Goal: Use online tool/utility: Utilize a website feature to perform a specific function

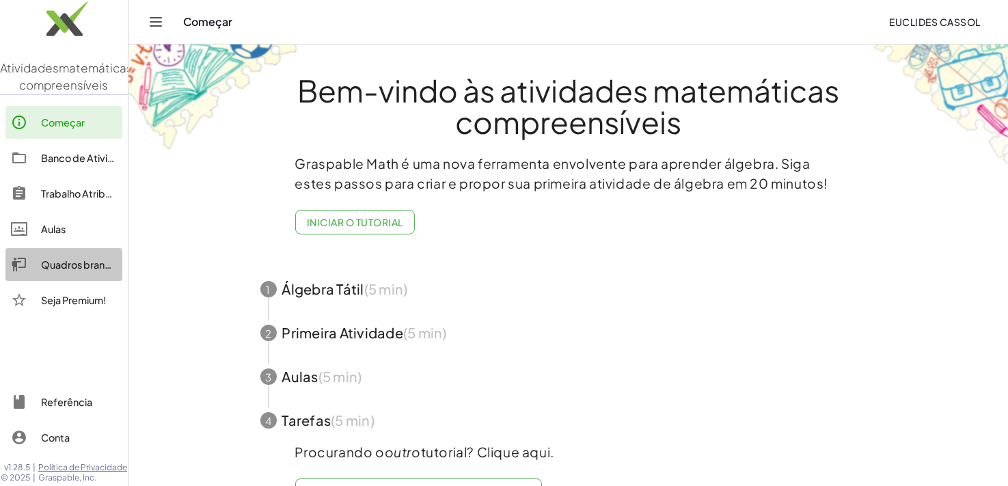
click at [65, 271] on font "Quadros brancos" at bounding box center [81, 264] width 81 height 12
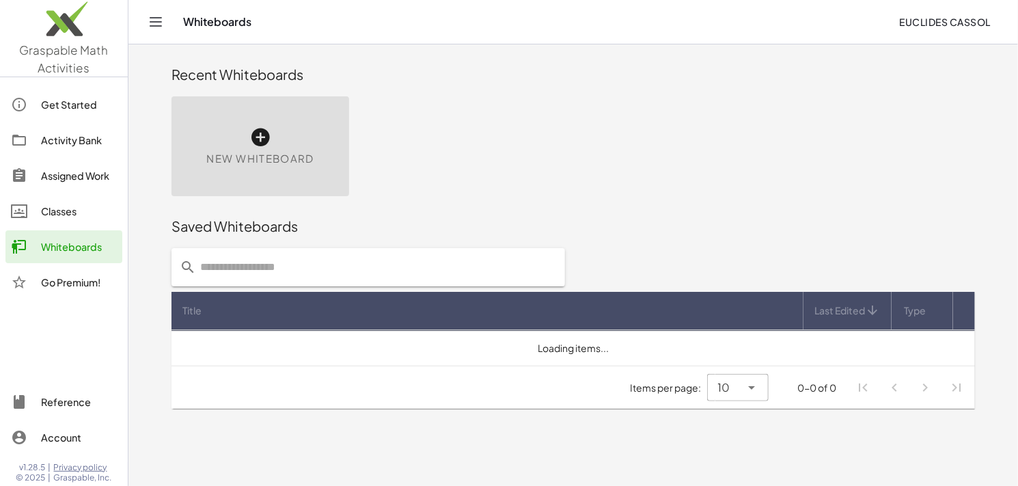
click at [273, 151] on span "New Whiteboard" at bounding box center [259, 159] width 107 height 16
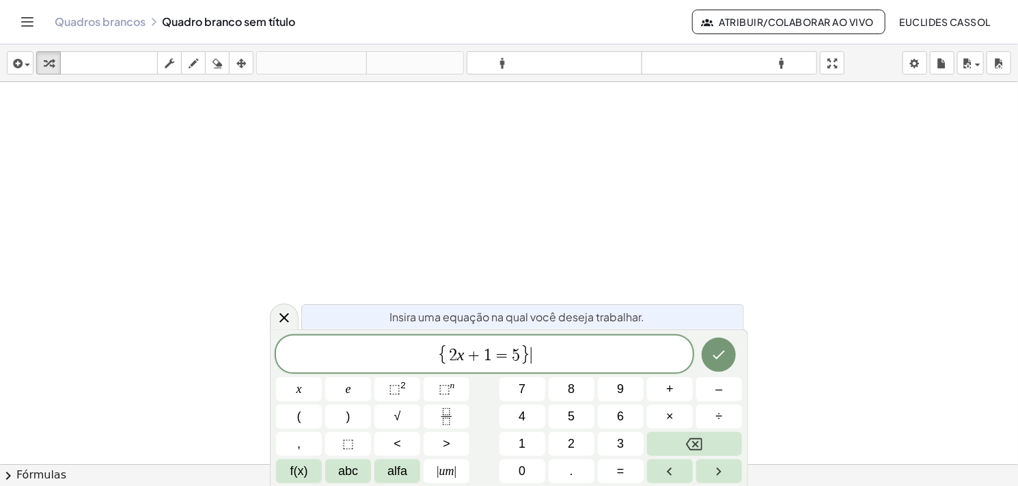
click at [547, 351] on span "{ 2 x + 1 = 5 } ​" at bounding box center [484, 355] width 417 height 23
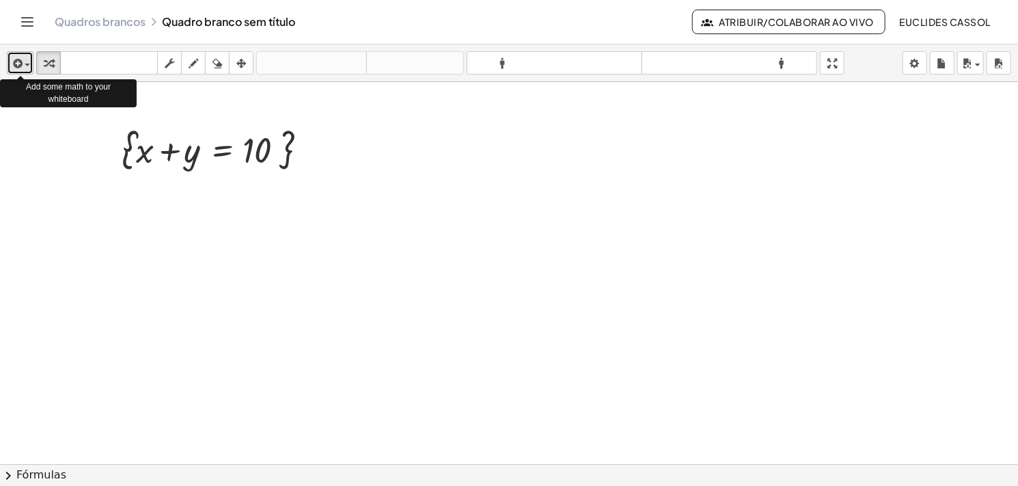
click at [28, 69] on div "button" at bounding box center [20, 63] width 20 height 16
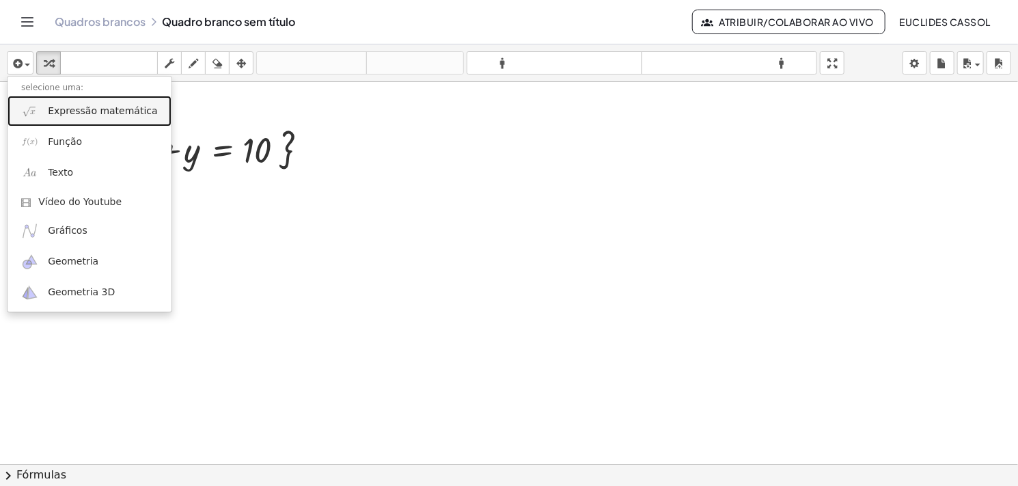
click at [52, 119] on link "Expressão matemática" at bounding box center [90, 111] width 164 height 31
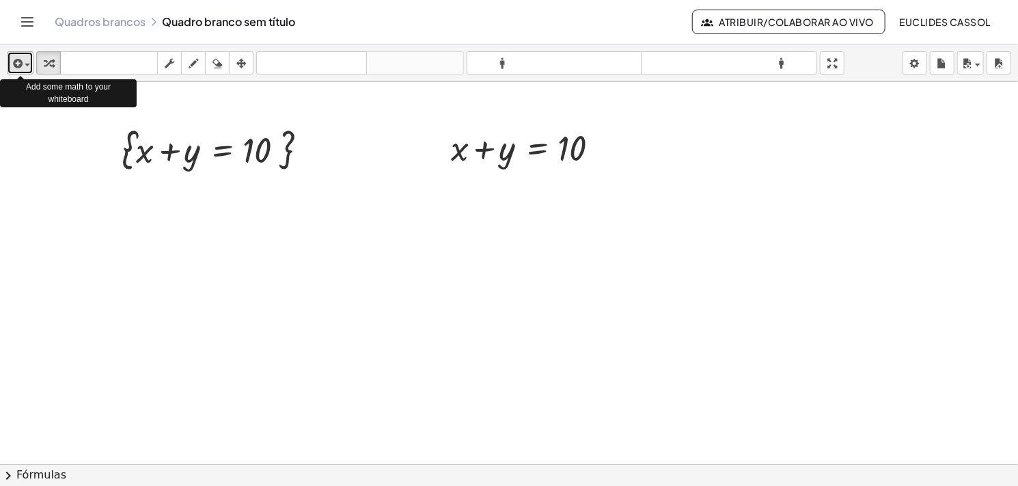
click at [29, 67] on div "button" at bounding box center [20, 63] width 20 height 16
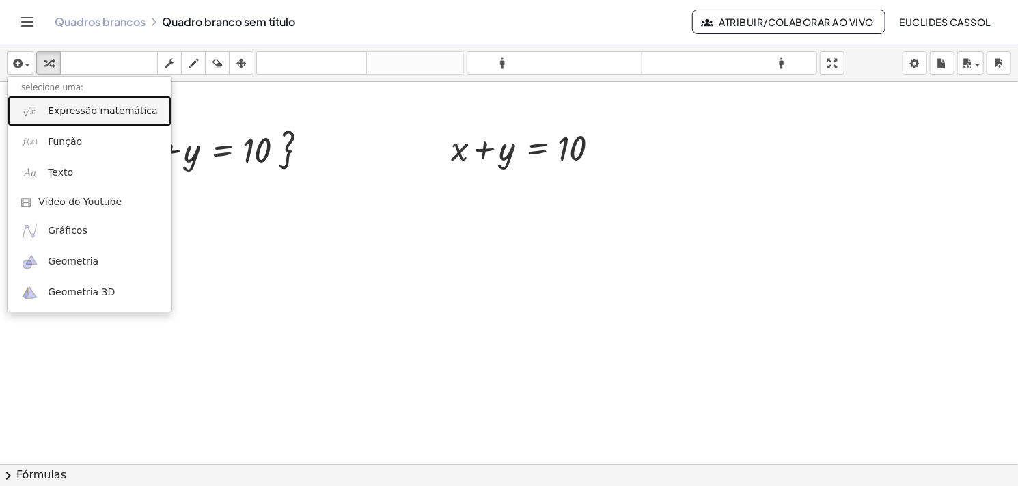
click at [36, 111] on img at bounding box center [29, 110] width 17 height 17
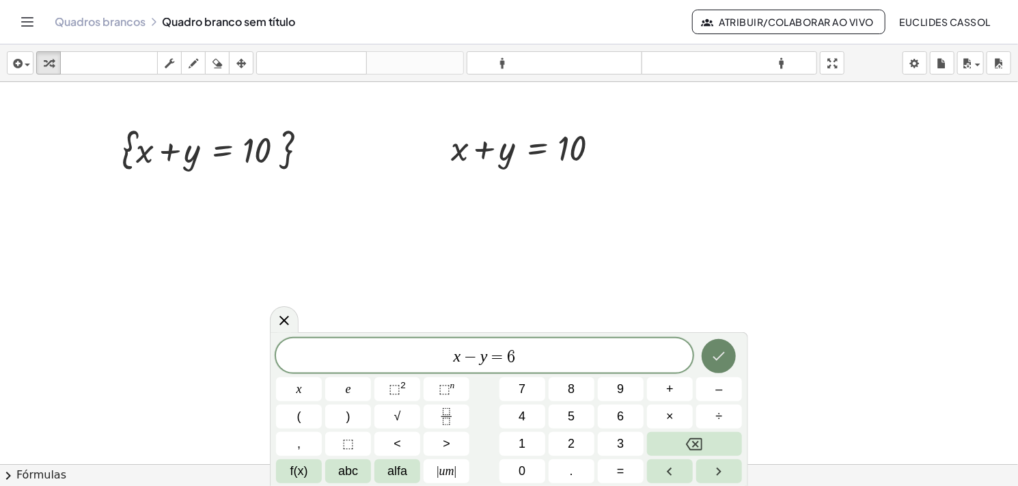
click at [724, 357] on icon "Feito" at bounding box center [719, 356] width 16 height 16
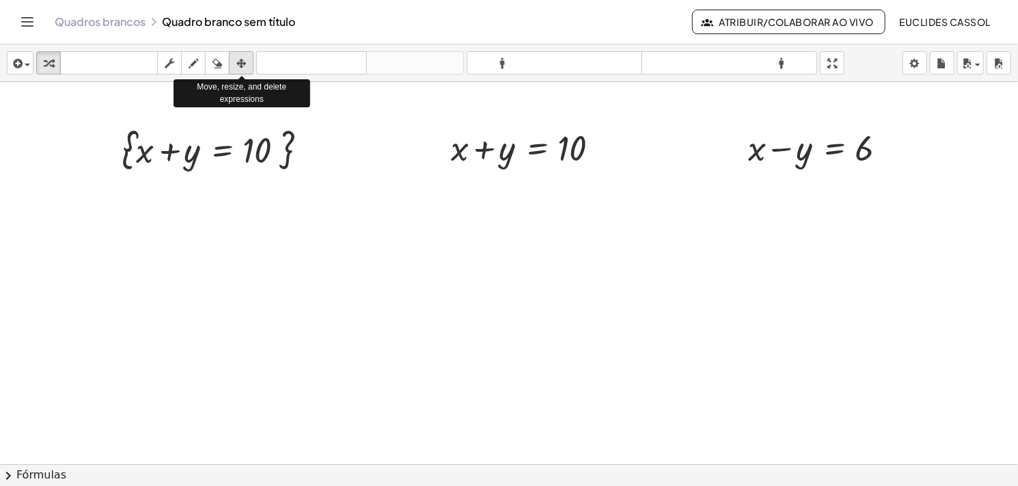
click at [234, 59] on div "button" at bounding box center [241, 63] width 18 height 16
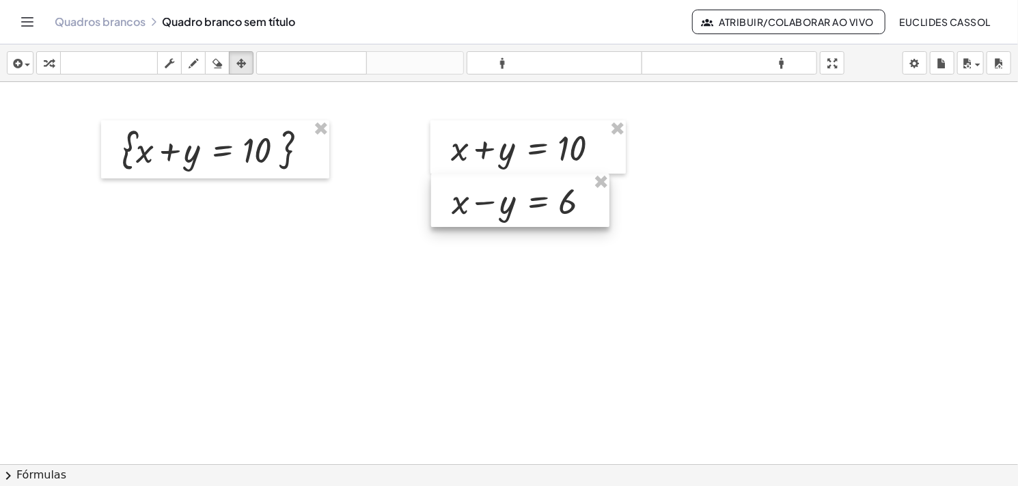
drag, startPoint x: 771, startPoint y: 154, endPoint x: 474, endPoint y: 207, distance: 302.0
click at [474, 207] on div at bounding box center [520, 200] width 178 height 53
click at [777, 260] on div at bounding box center [509, 464] width 1018 height 764
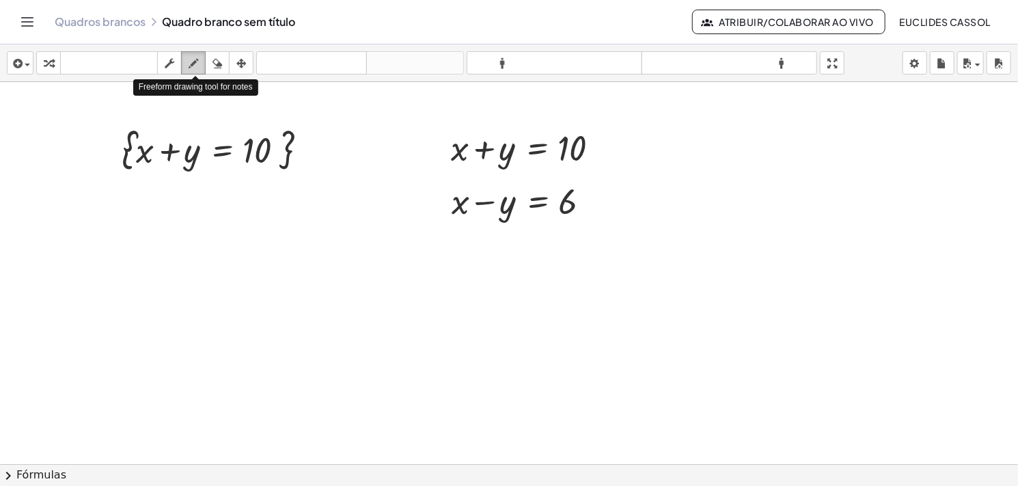
click at [193, 68] on icon "button" at bounding box center [194, 63] width 10 height 16
drag, startPoint x: 447, startPoint y: 129, endPoint x: 443, endPoint y: 218, distance: 88.9
click at [443, 218] on div at bounding box center [509, 464] width 1018 height 764
